Goal: Use online tool/utility: Utilize a website feature to perform a specific function

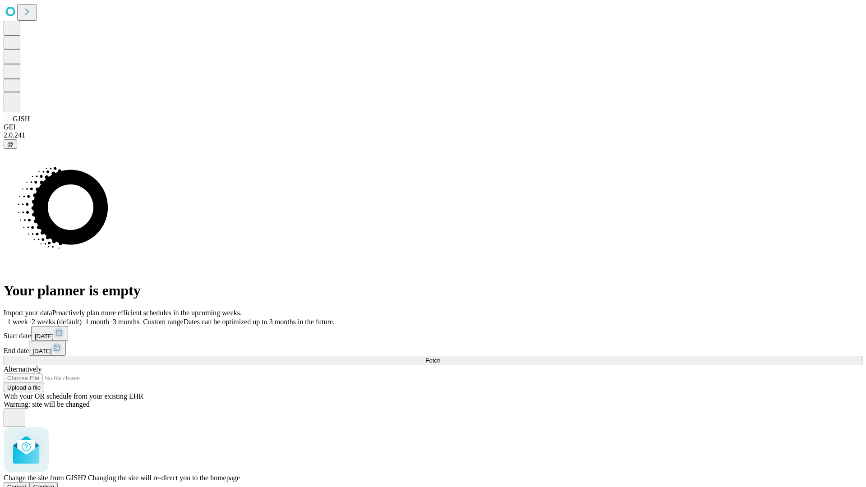
click at [55, 484] on span "Confirm" at bounding box center [43, 487] width 21 height 7
click at [28, 318] on label "1 week" at bounding box center [16, 322] width 24 height 8
click at [440, 357] on span "Fetch" at bounding box center [432, 360] width 15 height 7
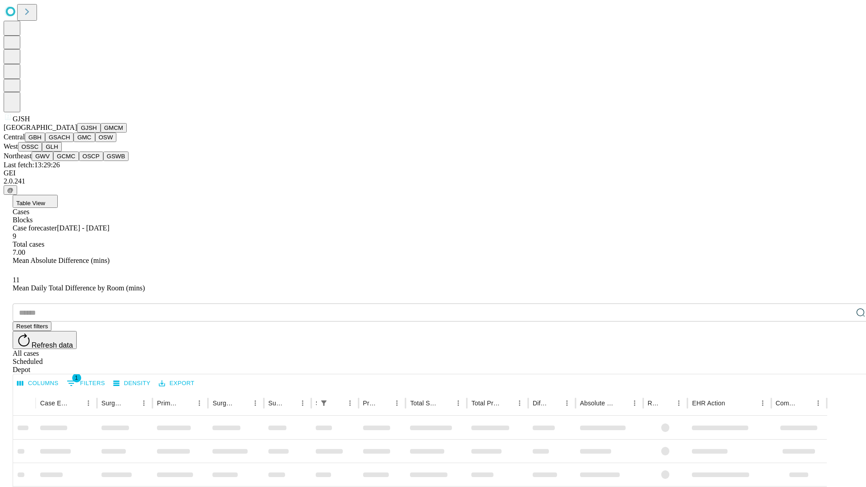
click at [101, 133] on button "GMCM" at bounding box center [114, 127] width 26 height 9
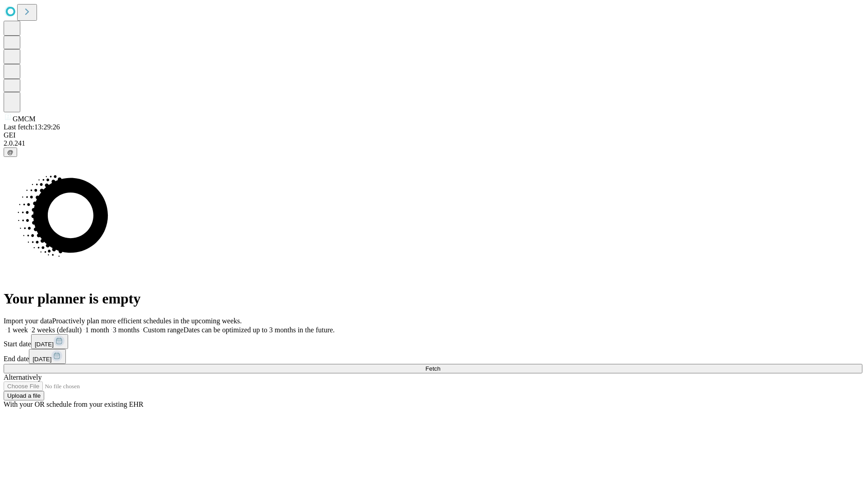
click at [28, 326] on label "1 week" at bounding box center [16, 330] width 24 height 8
click at [440, 365] on span "Fetch" at bounding box center [432, 368] width 15 height 7
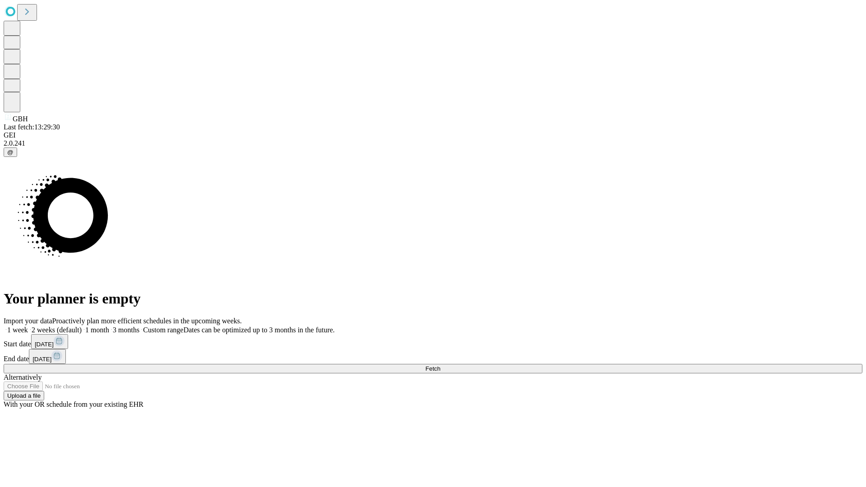
click at [28, 326] on label "1 week" at bounding box center [16, 330] width 24 height 8
click at [440, 365] on span "Fetch" at bounding box center [432, 368] width 15 height 7
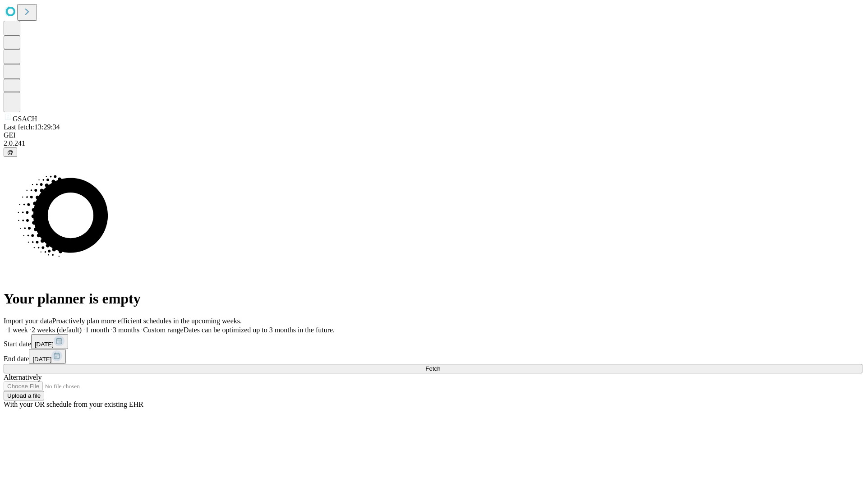
click at [28, 326] on label "1 week" at bounding box center [16, 330] width 24 height 8
click at [440, 365] on span "Fetch" at bounding box center [432, 368] width 15 height 7
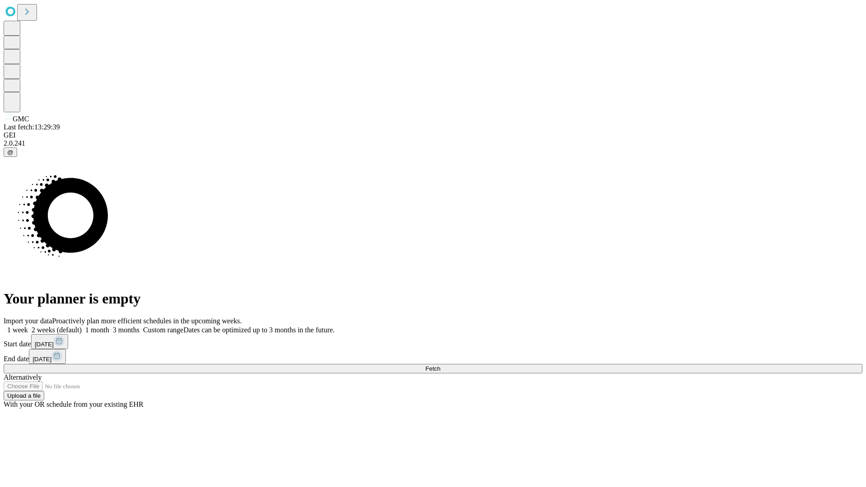
click at [28, 326] on label "1 week" at bounding box center [16, 330] width 24 height 8
click at [440, 365] on span "Fetch" at bounding box center [432, 368] width 15 height 7
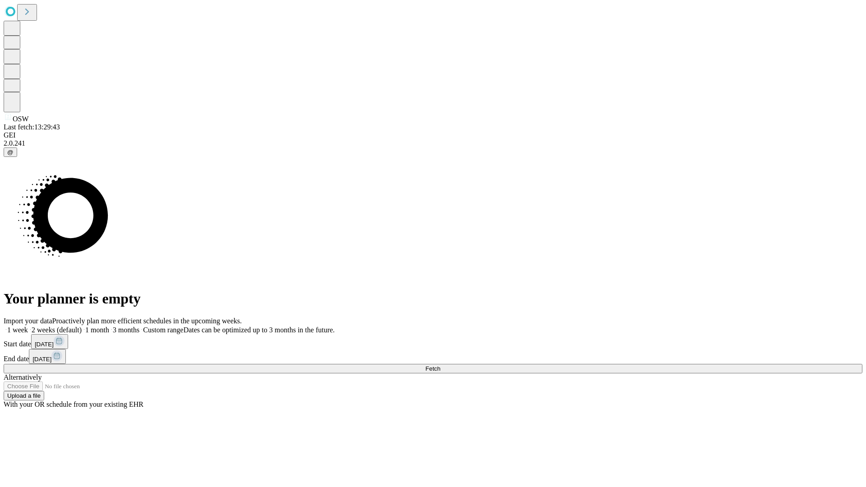
click at [28, 326] on label "1 week" at bounding box center [16, 330] width 24 height 8
click at [440, 365] on span "Fetch" at bounding box center [432, 368] width 15 height 7
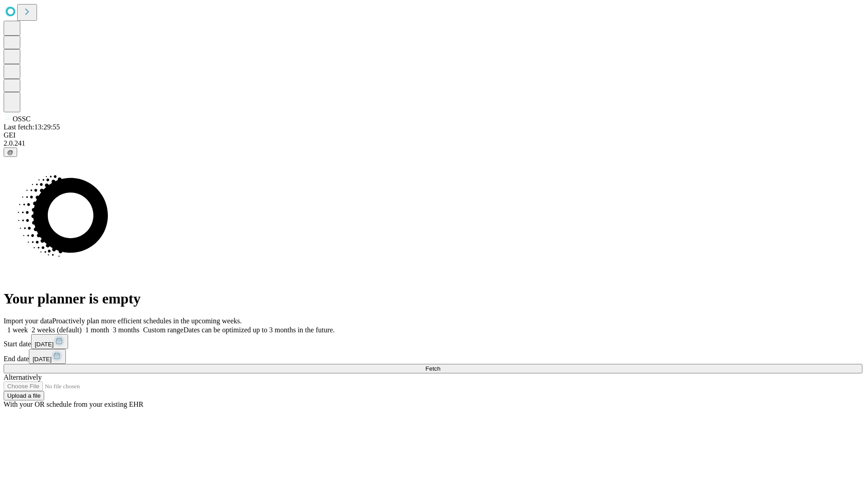
click at [28, 326] on label "1 week" at bounding box center [16, 330] width 24 height 8
click at [440, 365] on span "Fetch" at bounding box center [432, 368] width 15 height 7
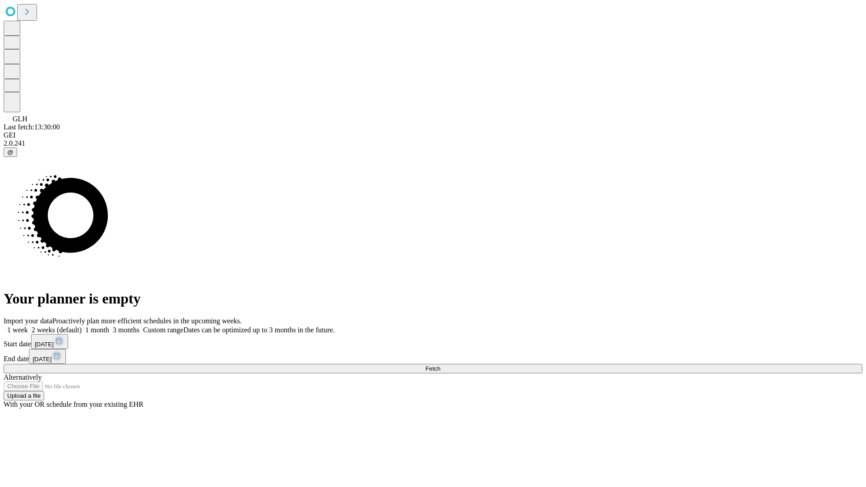
click at [28, 326] on label "1 week" at bounding box center [16, 330] width 24 height 8
click at [440, 365] on span "Fetch" at bounding box center [432, 368] width 15 height 7
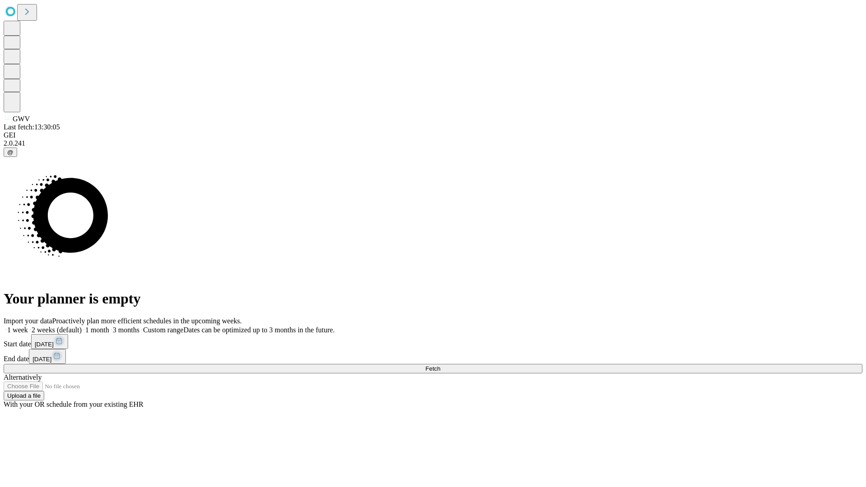
click at [28, 326] on label "1 week" at bounding box center [16, 330] width 24 height 8
click at [440, 365] on span "Fetch" at bounding box center [432, 368] width 15 height 7
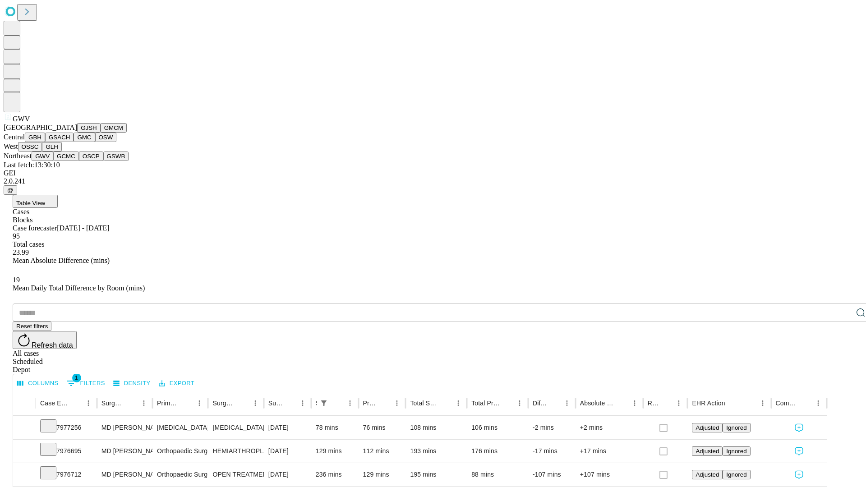
click at [70, 161] on button "GCMC" at bounding box center [66, 156] width 26 height 9
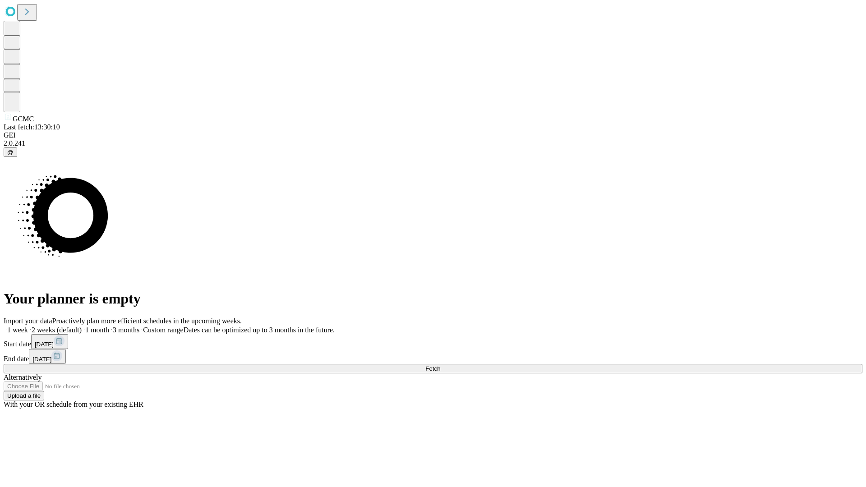
click at [28, 326] on label "1 week" at bounding box center [16, 330] width 24 height 8
click at [440, 365] on span "Fetch" at bounding box center [432, 368] width 15 height 7
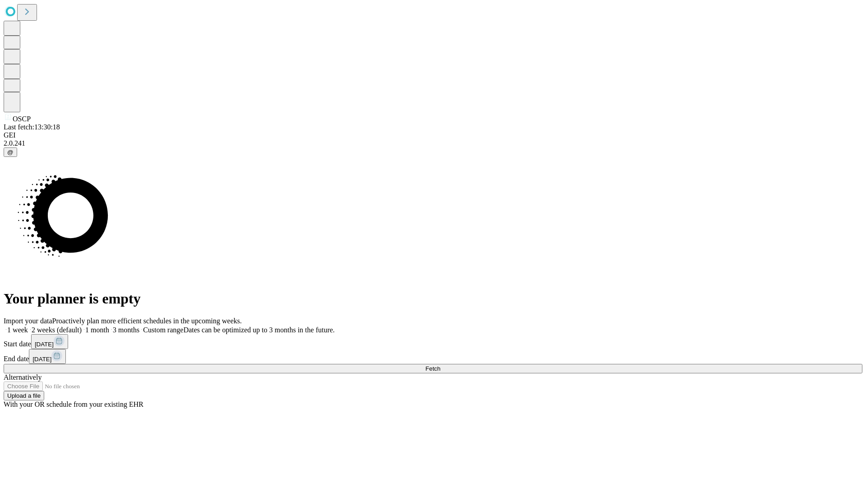
click at [28, 326] on label "1 week" at bounding box center [16, 330] width 24 height 8
click at [440, 365] on span "Fetch" at bounding box center [432, 368] width 15 height 7
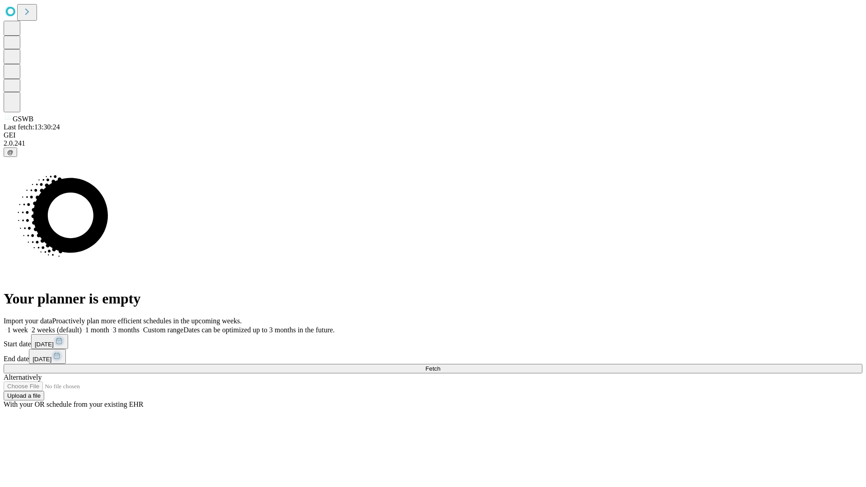
click at [440, 365] on span "Fetch" at bounding box center [432, 368] width 15 height 7
